Goal: Information Seeking & Learning: Learn about a topic

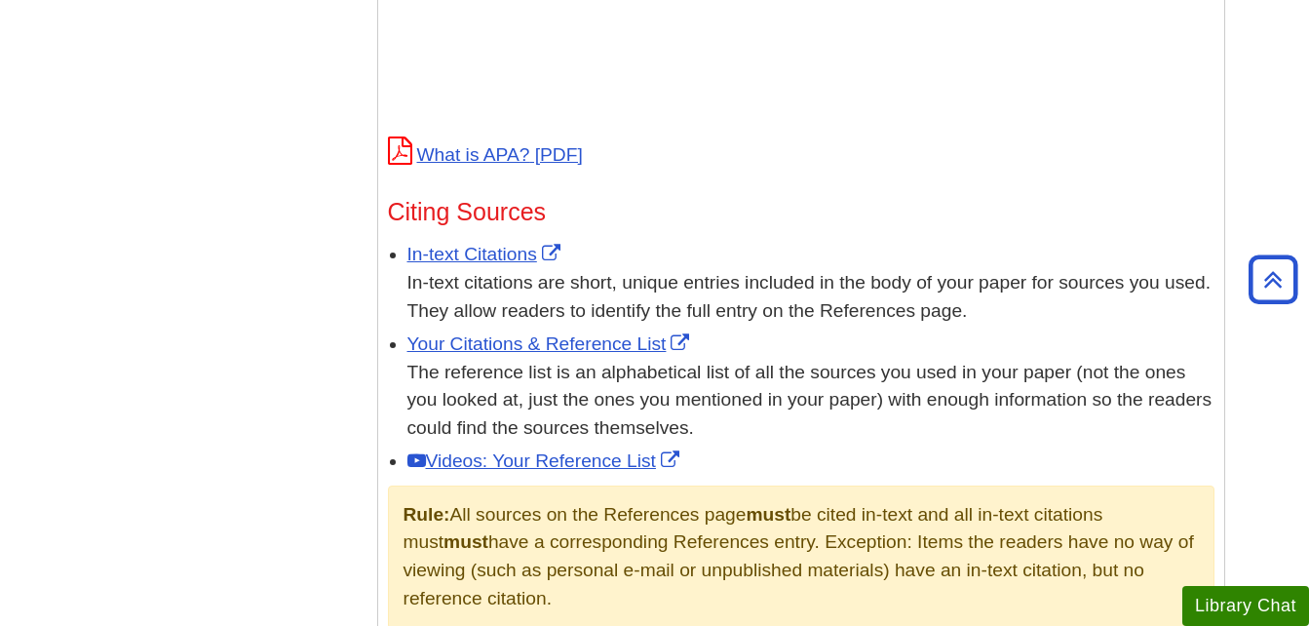
scroll to position [1002, 0]
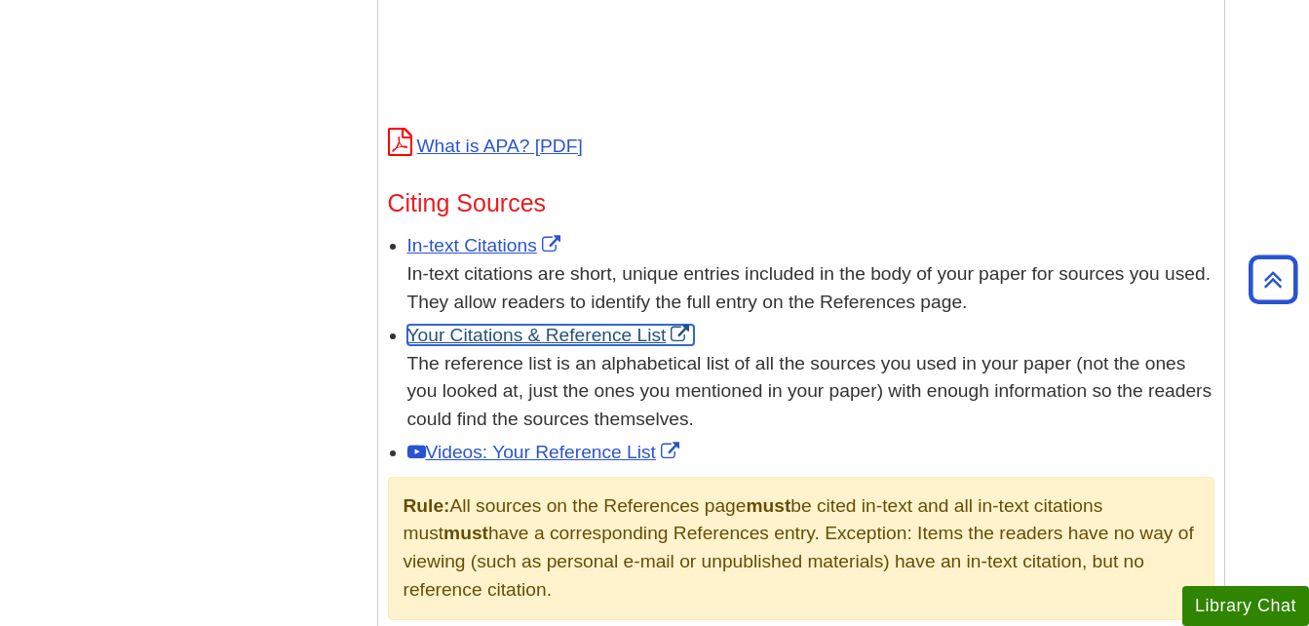
click at [495, 330] on link "Your Citations & Reference List" at bounding box center [550, 335] width 287 height 20
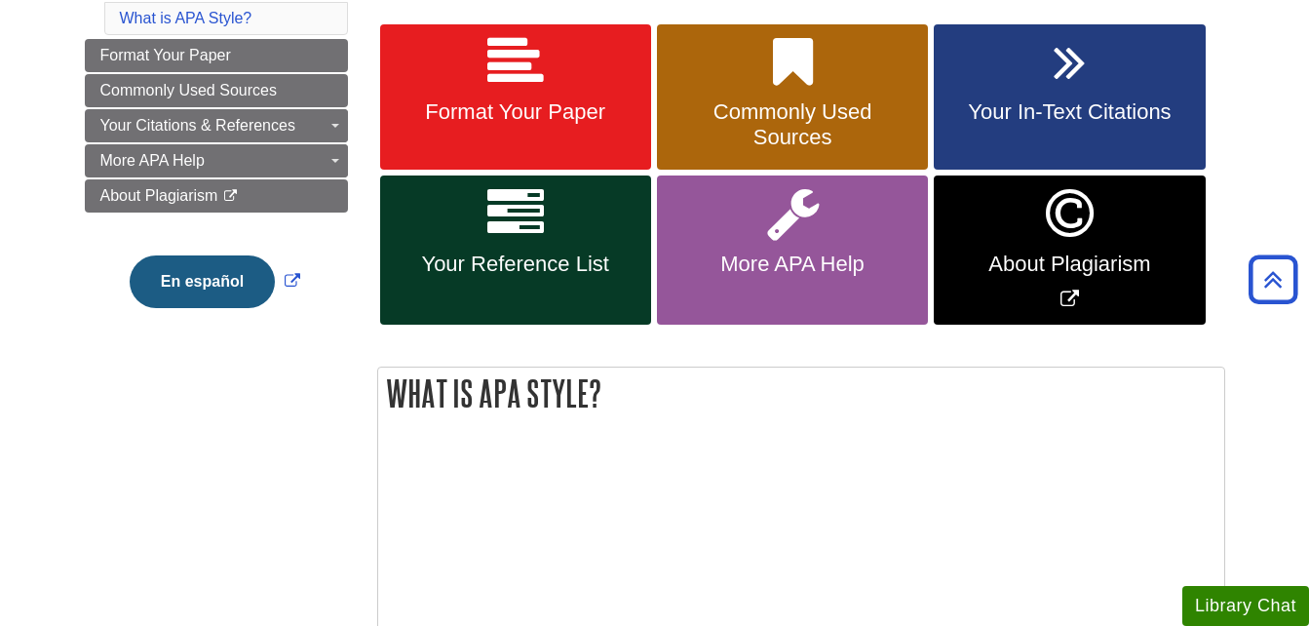
scroll to position [0, 0]
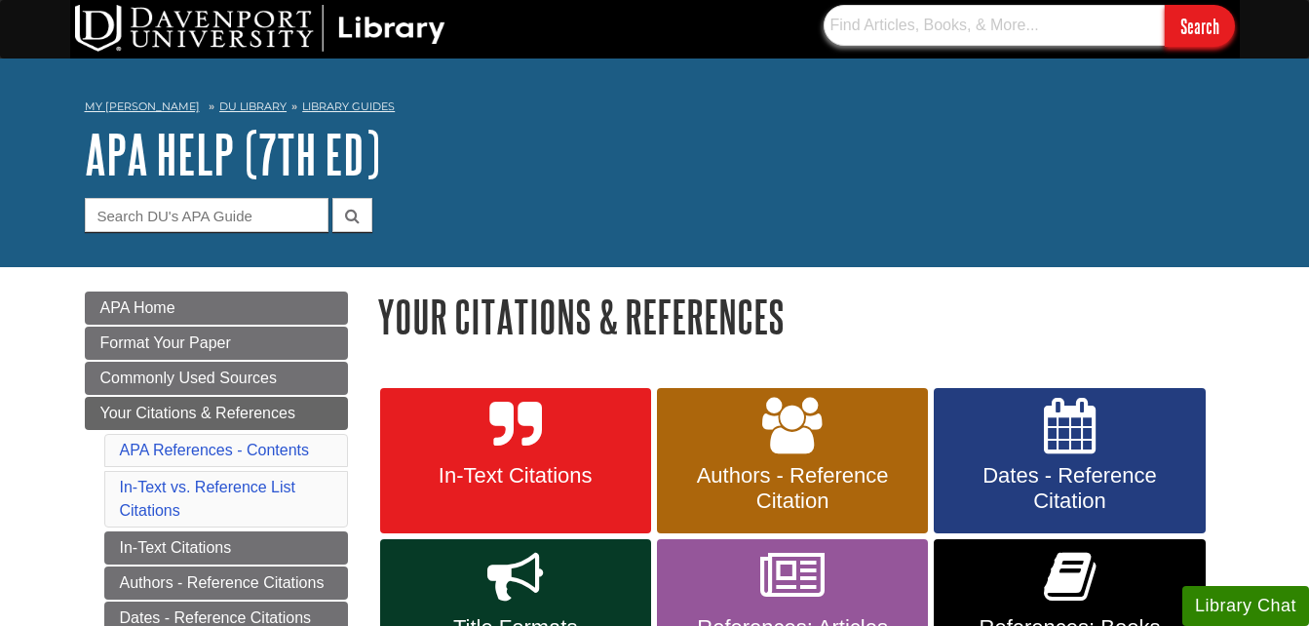
click at [878, 30] on input "text" at bounding box center [993, 25] width 341 height 41
type input "psychology book"
click at [1165, 5] on input "Search" at bounding box center [1200, 26] width 70 height 42
